Goal: Task Accomplishment & Management: Manage account settings

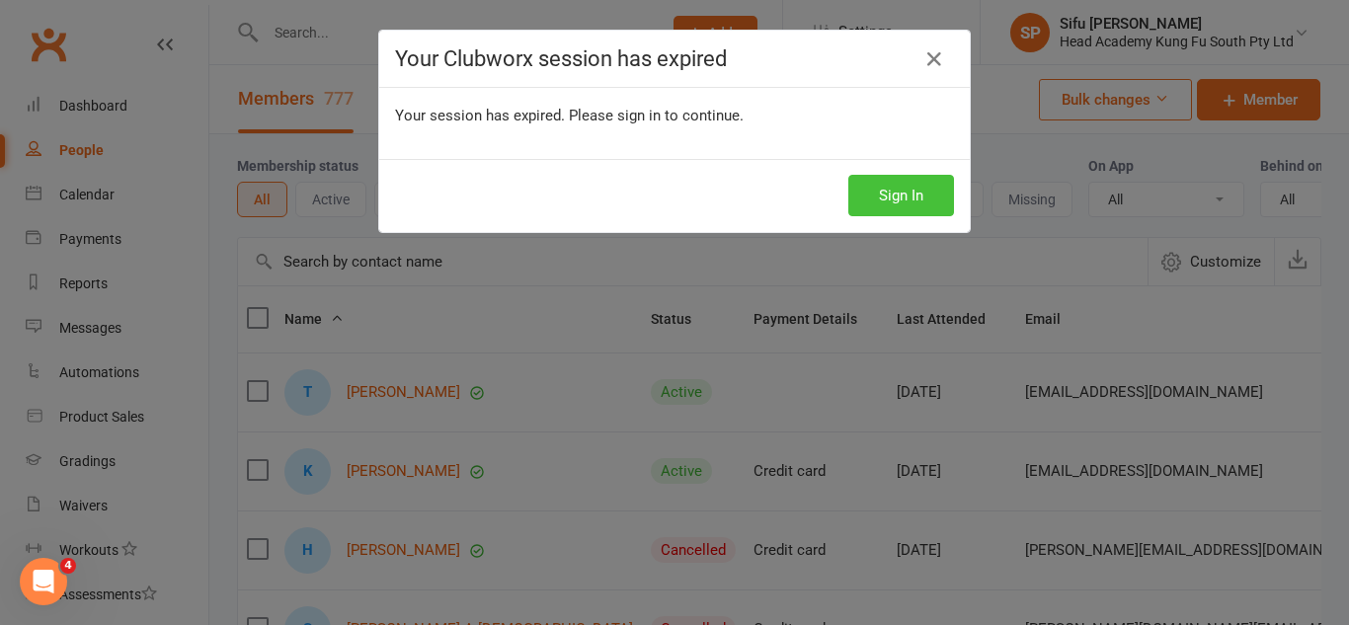
click at [894, 183] on button "Sign In" at bounding box center [901, 195] width 106 height 41
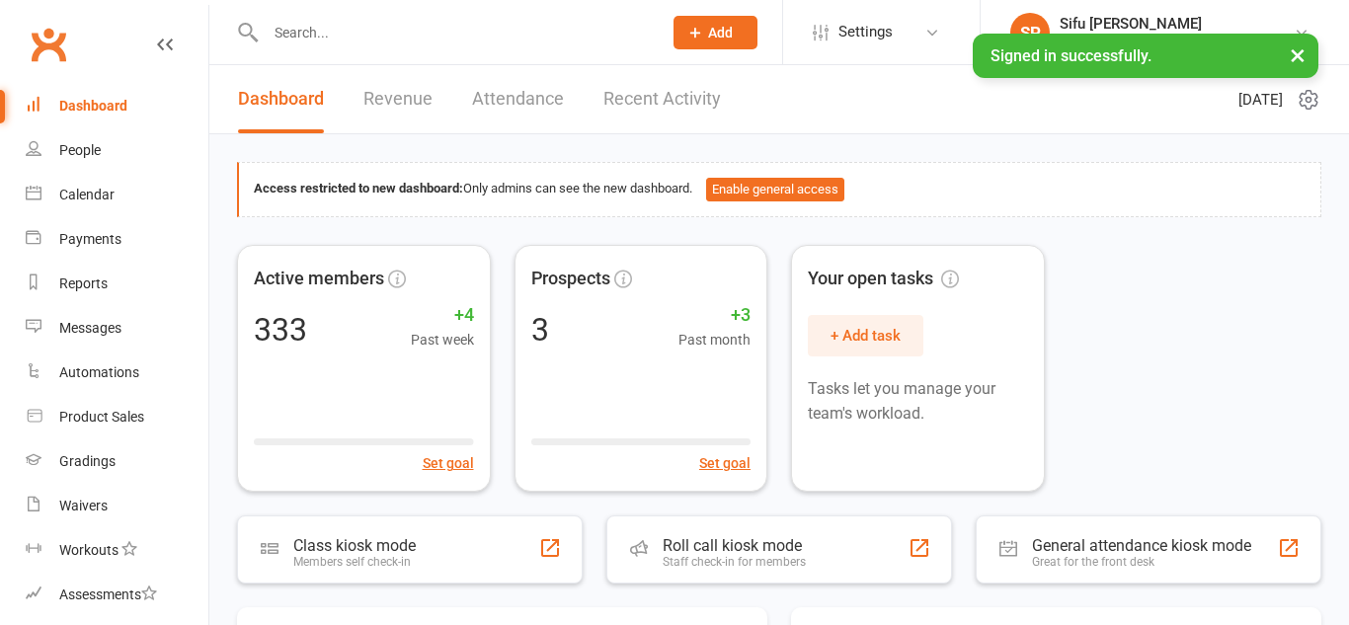
scroll to position [1, 0]
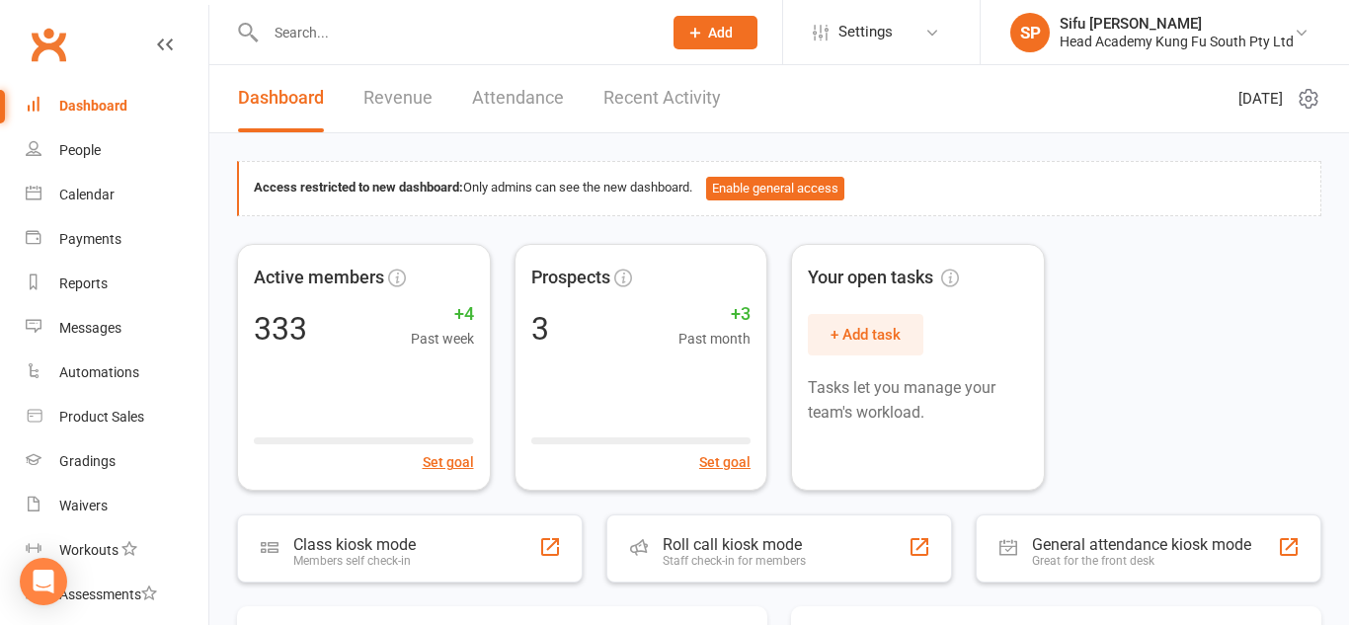
click at [1217, 368] on div "Active members 333 +4 Past week Set goal Prospects 3 +3 Past month Set goal You…" at bounding box center [779, 367] width 1084 height 247
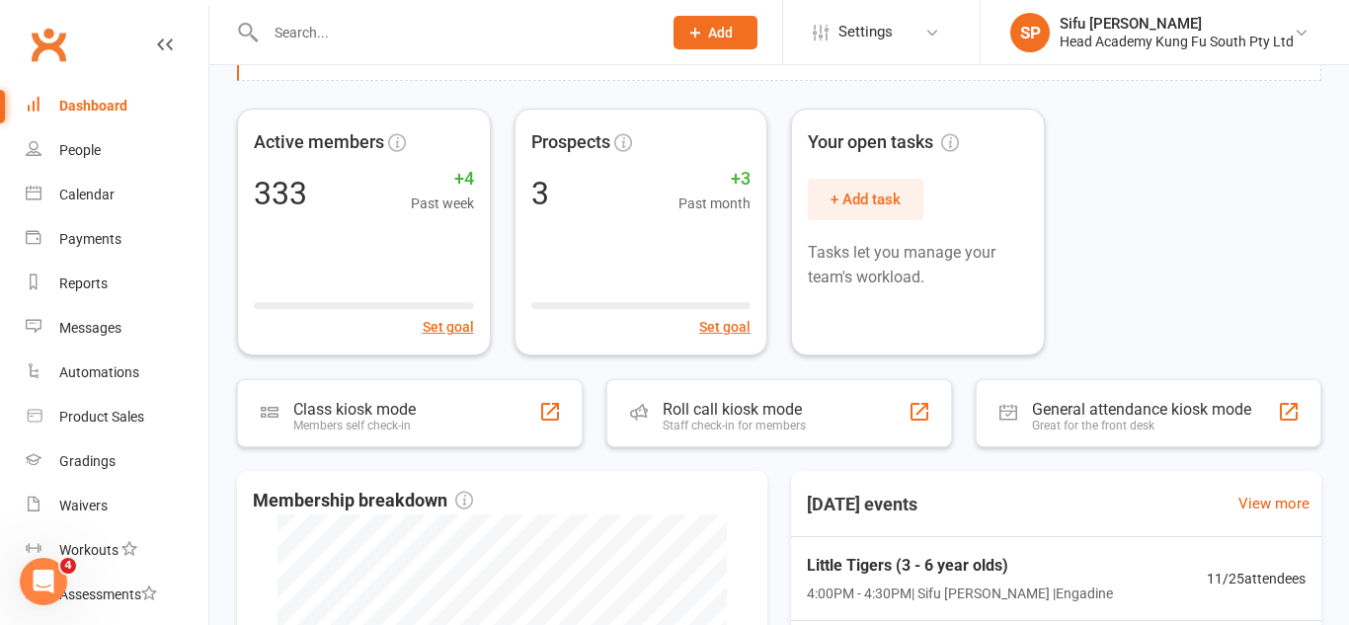
scroll to position [0, 0]
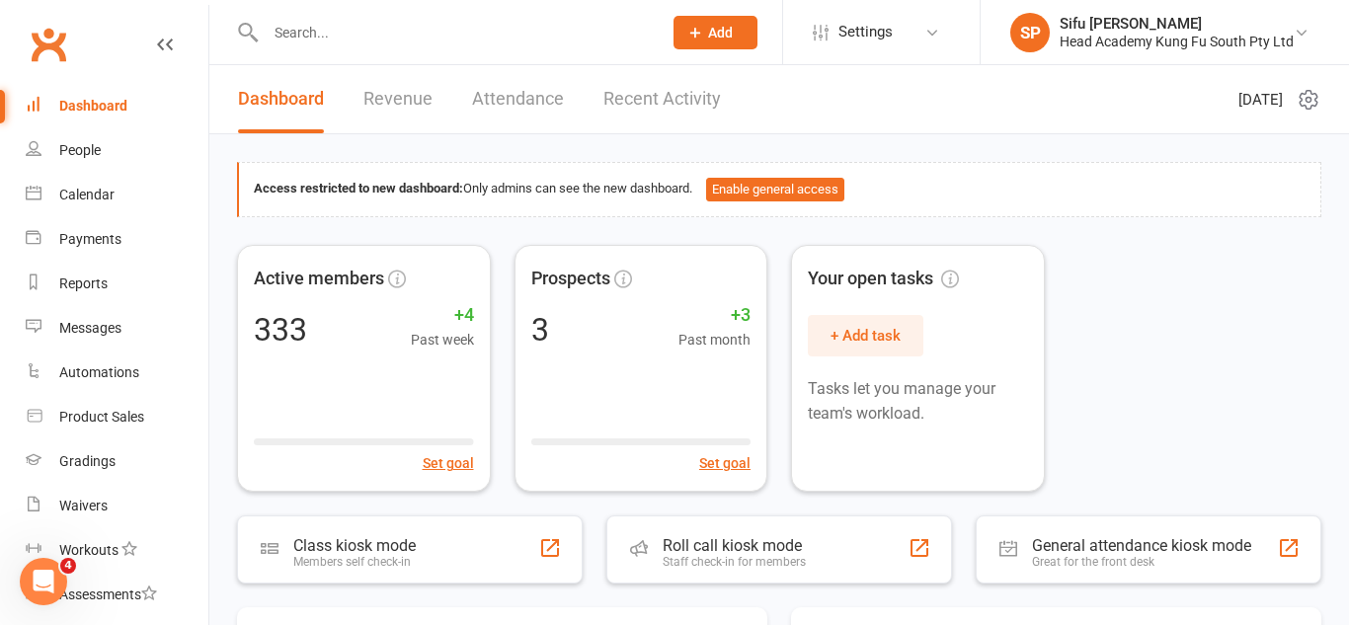
click at [1143, 380] on div "Active members 333 +4 Past week Set goal Prospects 3 +3 Past month Set goal You…" at bounding box center [779, 368] width 1084 height 247
click at [88, 246] on div "Payments" at bounding box center [90, 239] width 62 height 16
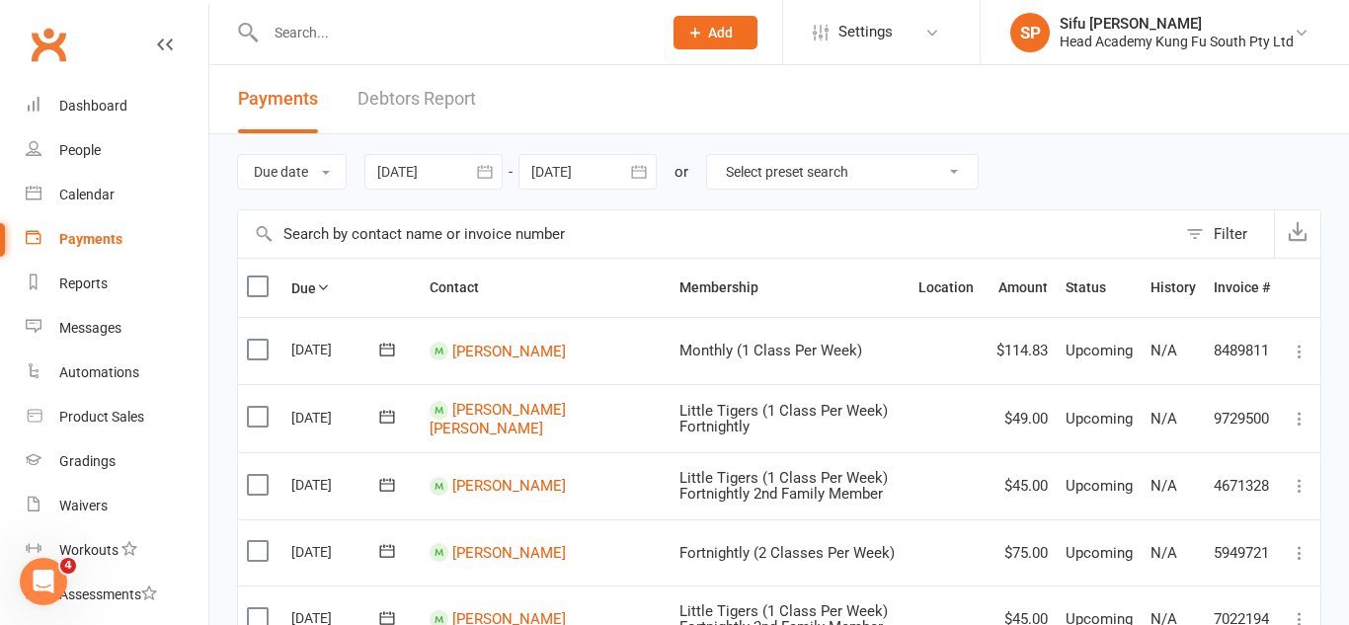
click at [380, 154] on div at bounding box center [433, 172] width 138 height 36
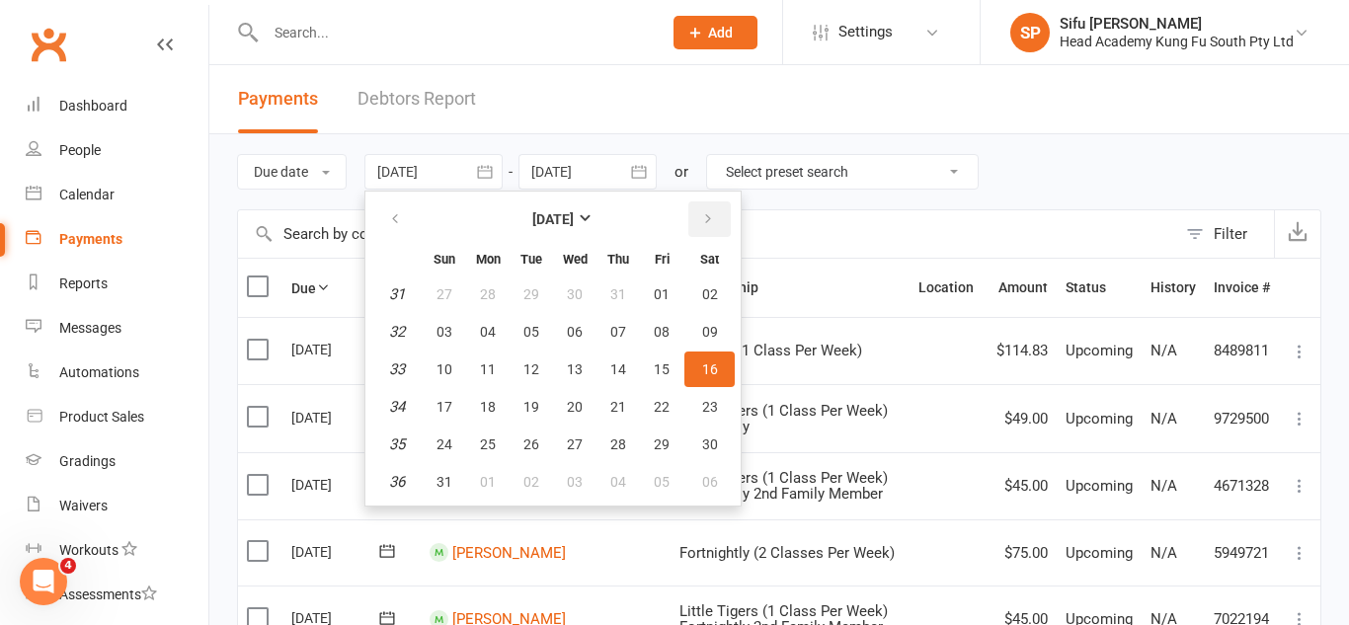
click at [719, 221] on button "button" at bounding box center [709, 219] width 42 height 36
click at [579, 363] on span "17" at bounding box center [575, 369] width 16 height 16
type input "17 Sep 2025"
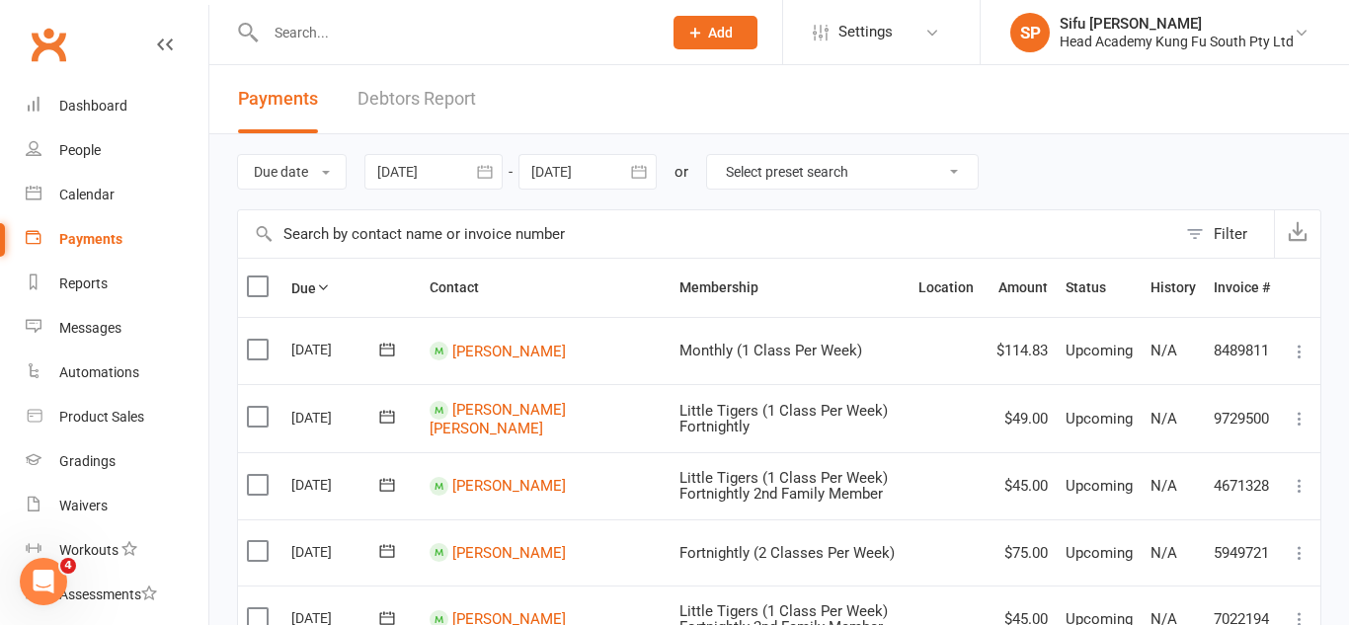
click at [589, 170] on div at bounding box center [587, 172] width 138 height 36
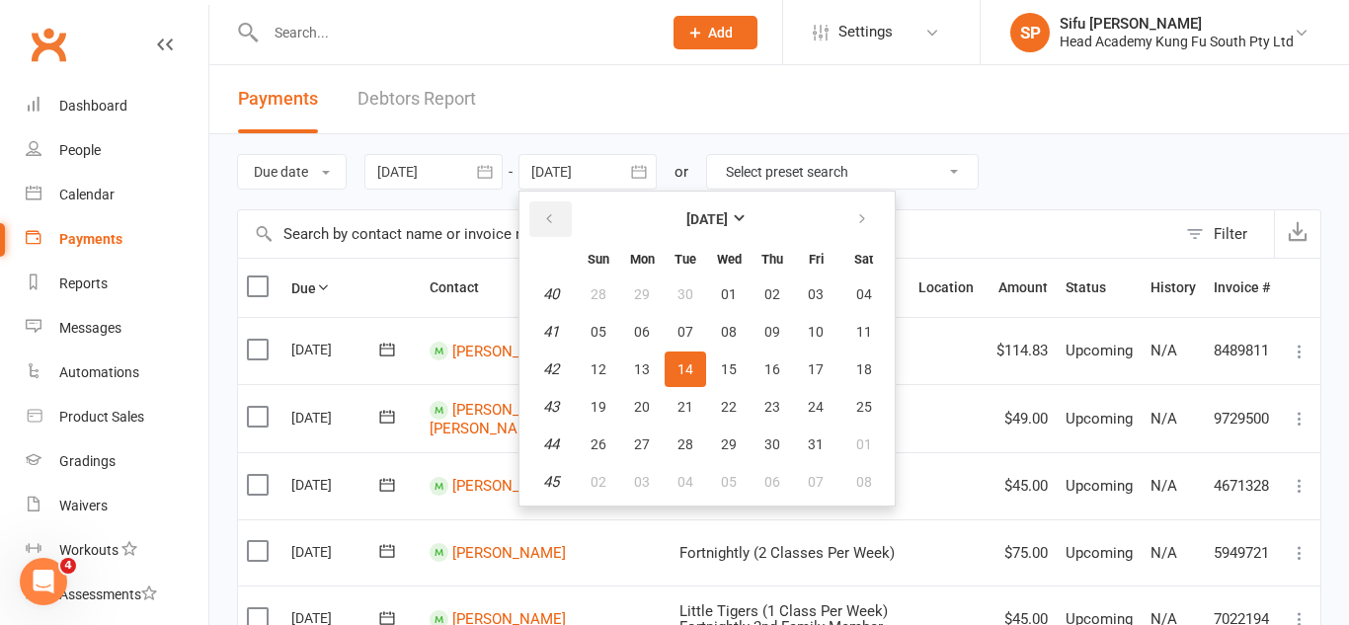
click at [565, 219] on button "button" at bounding box center [550, 219] width 42 height 36
click at [737, 368] on span "17" at bounding box center [729, 369] width 16 height 16
type input "17 Sep 2025"
